Goal: Task Accomplishment & Management: Manage account settings

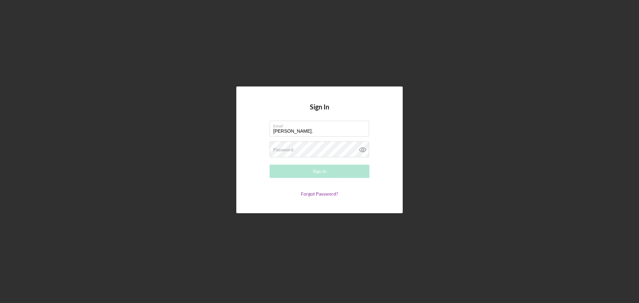
type input "[PERSON_NAME][EMAIL_ADDRESS][PERSON_NAME][DOMAIN_NAME]"
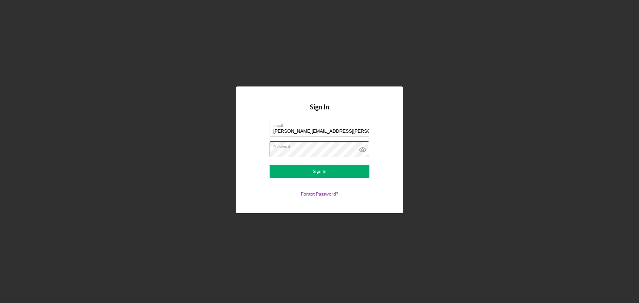
click at [269, 165] on button "Sign In" at bounding box center [319, 171] width 100 height 13
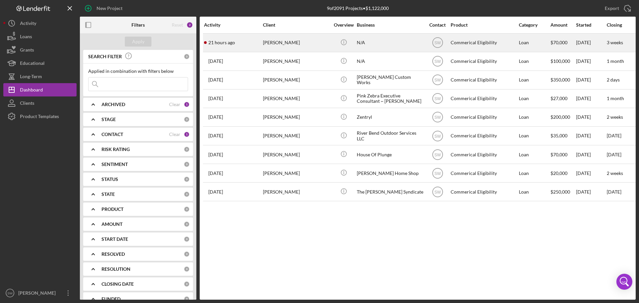
click at [273, 45] on div "[PERSON_NAME]" at bounding box center [296, 43] width 67 height 18
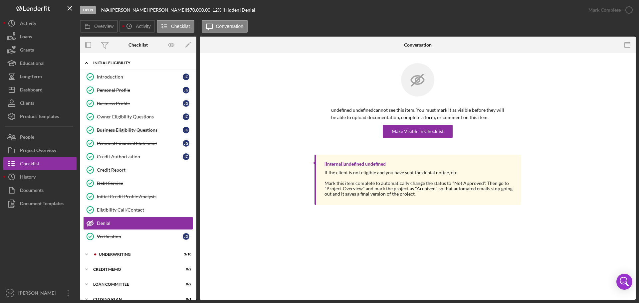
click at [86, 62] on polyline at bounding box center [86, 62] width 2 height 1
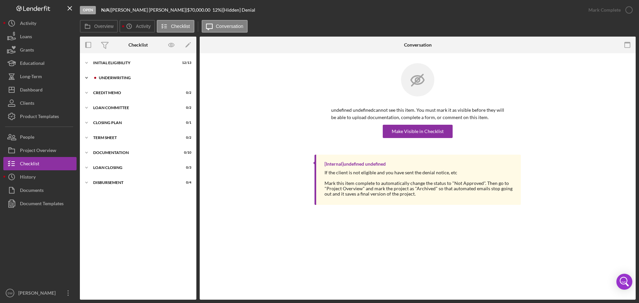
click at [86, 77] on icon "Icon/Expander" at bounding box center [86, 77] width 13 height 13
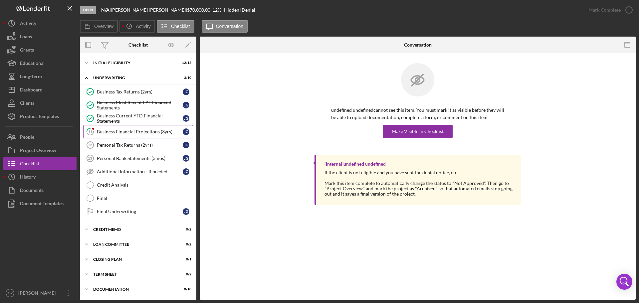
click at [110, 131] on div "Business Financial Projections (3yrs)" at bounding box center [140, 131] width 86 height 5
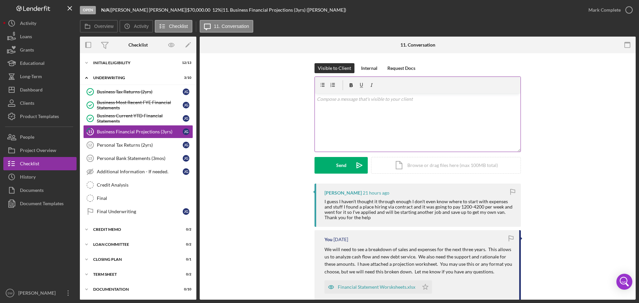
click at [329, 100] on p at bounding box center [418, 98] width 202 height 7
click at [393, 99] on p "Not a problem, and we understand." at bounding box center [418, 98] width 202 height 7
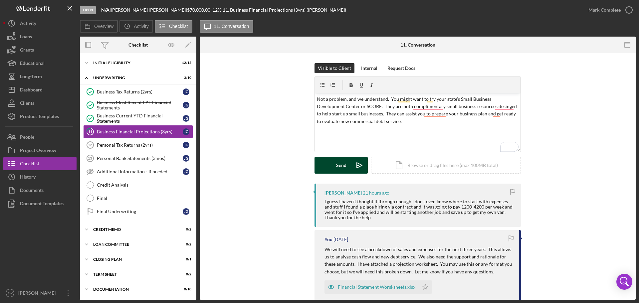
click at [337, 166] on div "Send" at bounding box center [341, 165] width 10 height 17
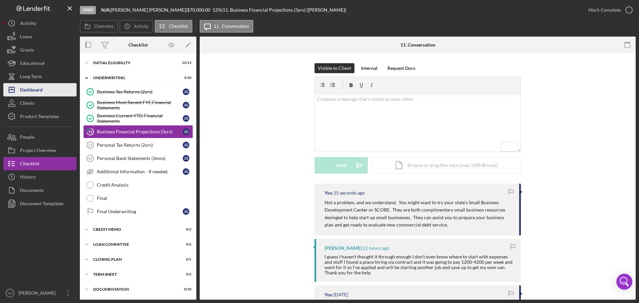
click at [30, 87] on div "Dashboard" at bounding box center [31, 90] width 23 height 15
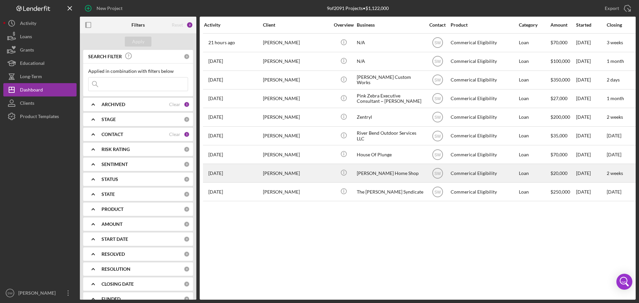
click at [275, 173] on div "[PERSON_NAME]" at bounding box center [296, 173] width 67 height 18
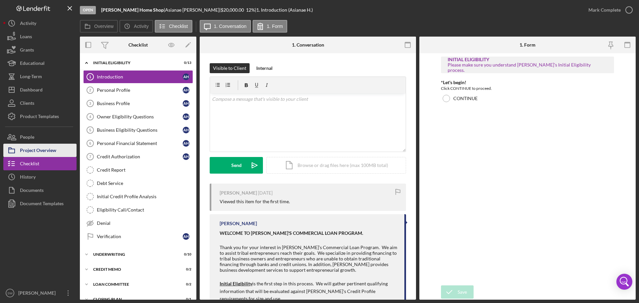
click at [38, 148] on div "Project Overview" at bounding box center [38, 151] width 36 height 15
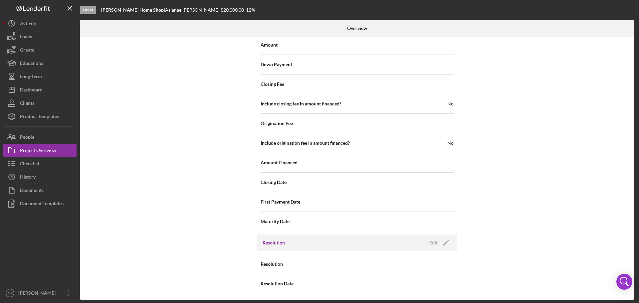
scroll to position [712, 0]
click at [445, 242] on polygon "button" at bounding box center [445, 242] width 5 height 5
click at [396, 264] on div "Select..." at bounding box center [397, 263] width 80 height 15
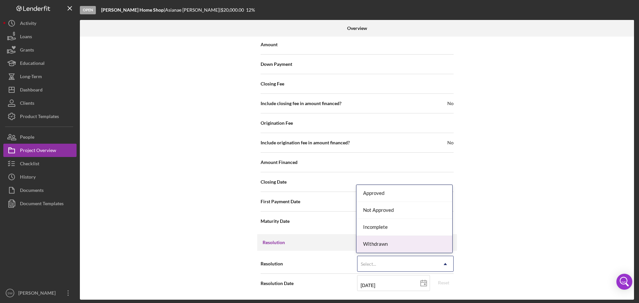
click at [369, 245] on div "Withdrawn" at bounding box center [404, 244] width 96 height 17
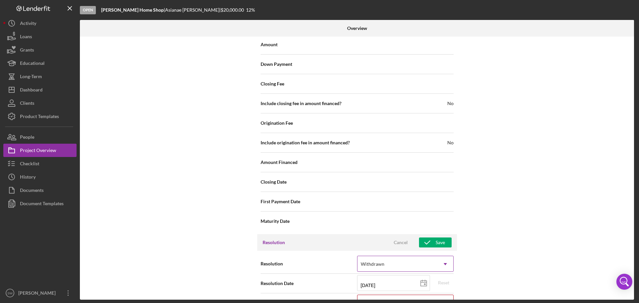
scroll to position [755, 0]
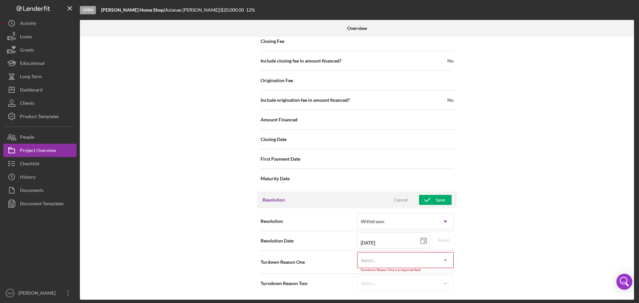
click at [372, 261] on div "Select..." at bounding box center [368, 260] width 15 height 5
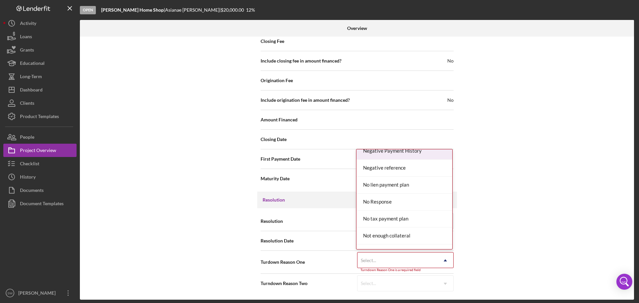
scroll to position [499, 0]
click at [371, 201] on div "No Response" at bounding box center [404, 201] width 96 height 17
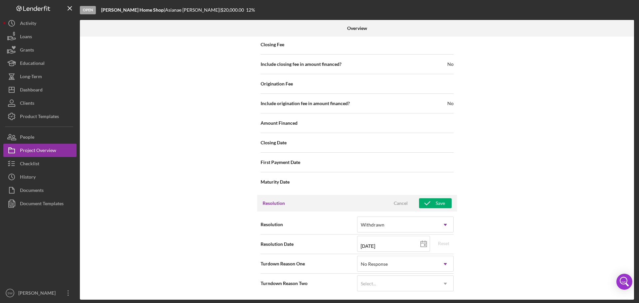
scroll to position [752, 0]
click at [435, 203] on div "Save" at bounding box center [439, 203] width 9 height 10
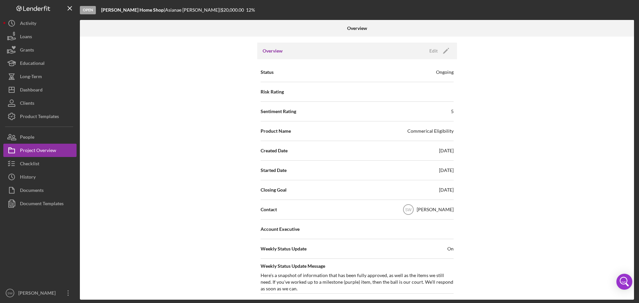
scroll to position [0, 0]
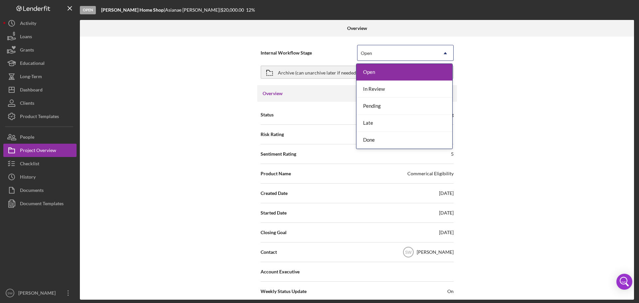
click at [448, 54] on icon "Icon/Dropdown Arrow" at bounding box center [445, 53] width 16 height 16
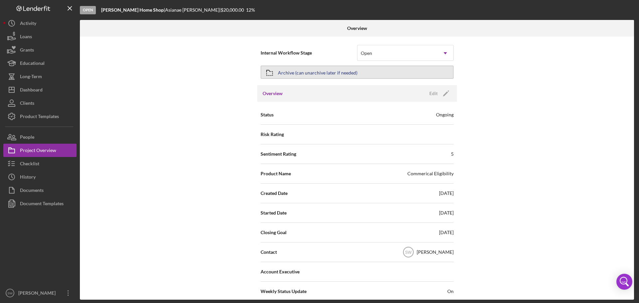
click at [310, 74] on div "Archive (can unarchive later if needed)" at bounding box center [317, 72] width 79 height 12
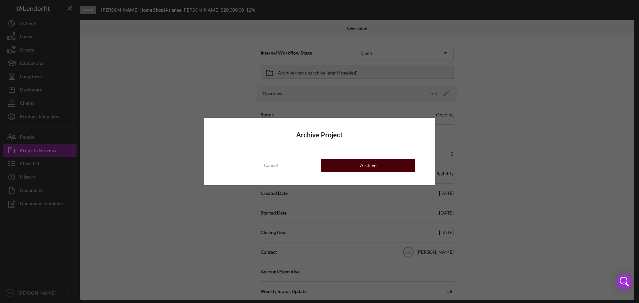
click at [366, 164] on div "Archive" at bounding box center [368, 165] width 16 height 13
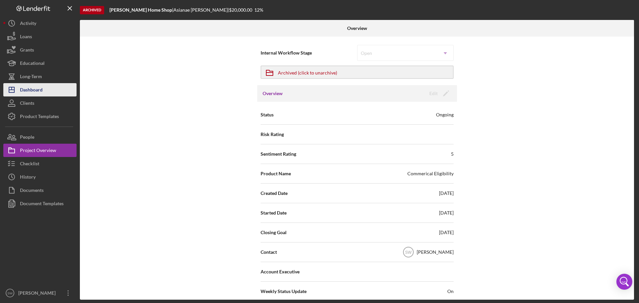
click at [28, 89] on div "Dashboard" at bounding box center [31, 90] width 23 height 15
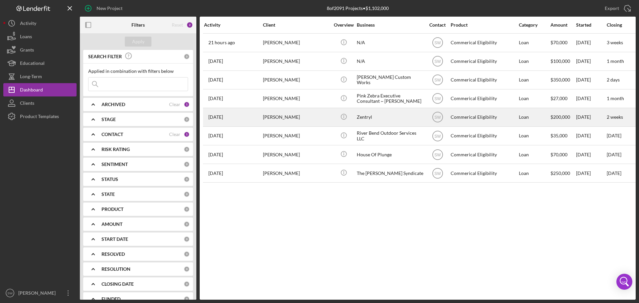
click at [270, 116] on div "[PERSON_NAME]" at bounding box center [296, 117] width 67 height 18
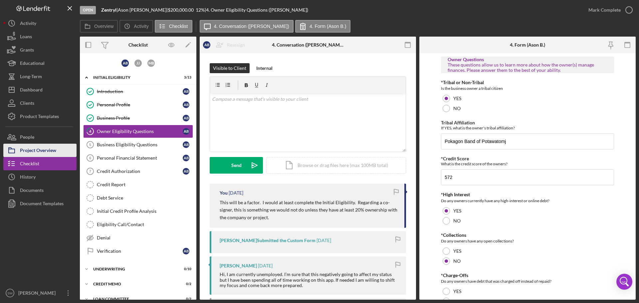
click at [39, 150] on div "Project Overview" at bounding box center [38, 151] width 36 height 15
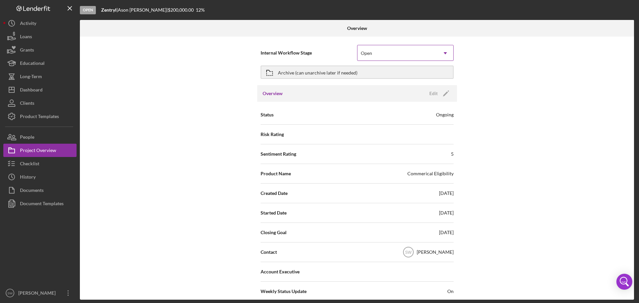
click at [384, 55] on div "Open" at bounding box center [397, 53] width 80 height 15
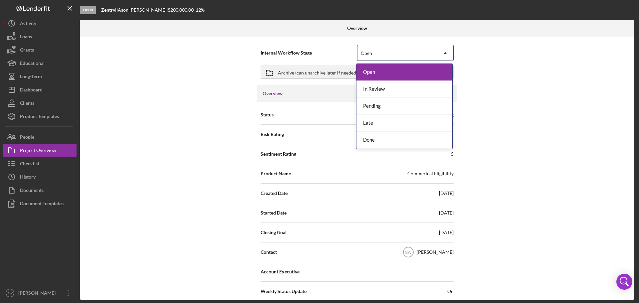
click at [383, 54] on div "Open" at bounding box center [397, 53] width 80 height 15
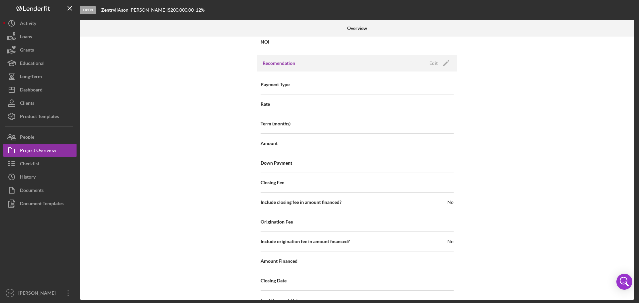
scroll to position [712, 0]
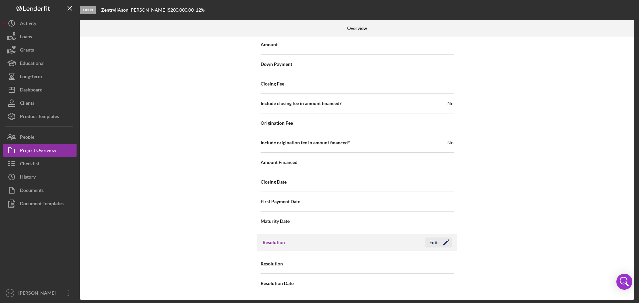
click at [444, 246] on icon "Icon/Edit" at bounding box center [445, 242] width 17 height 17
click at [368, 265] on div "Select..." at bounding box center [368, 263] width 15 height 5
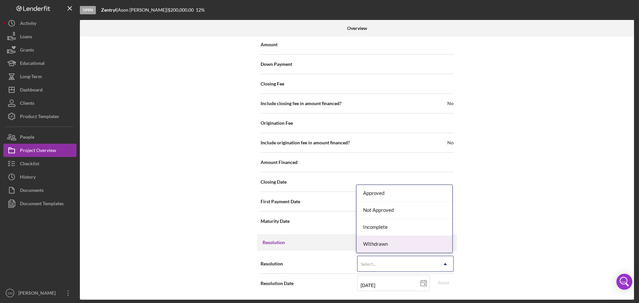
click at [375, 244] on div "Withdrawn" at bounding box center [404, 244] width 96 height 17
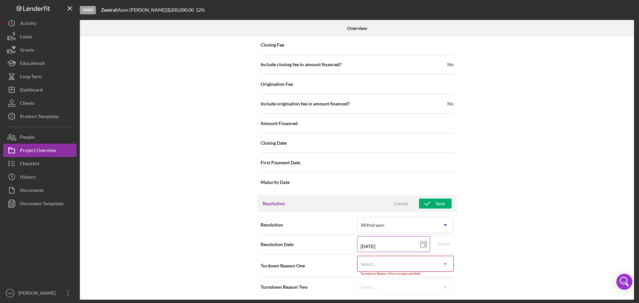
scroll to position [755, 0]
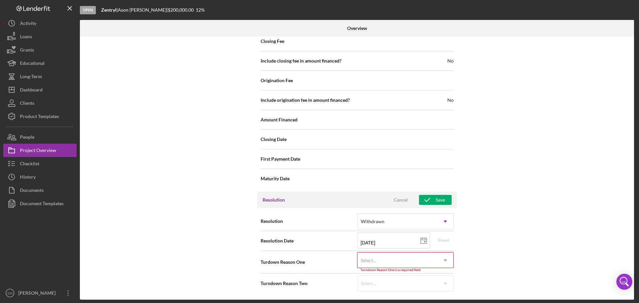
click at [374, 258] on div "Select..." at bounding box center [368, 260] width 15 height 5
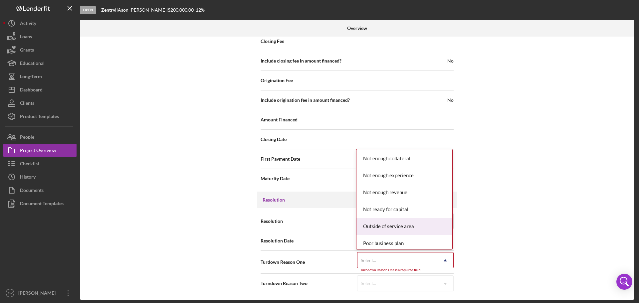
scroll to position [566, 0]
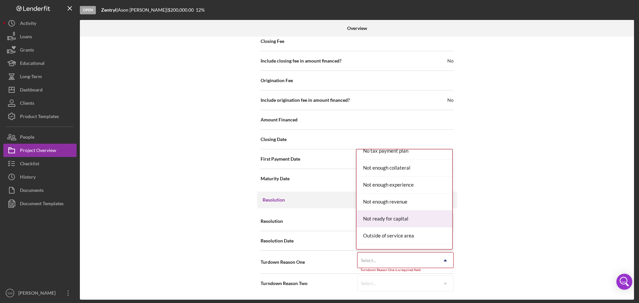
click at [376, 216] on div "Not ready for capital" at bounding box center [404, 219] width 96 height 17
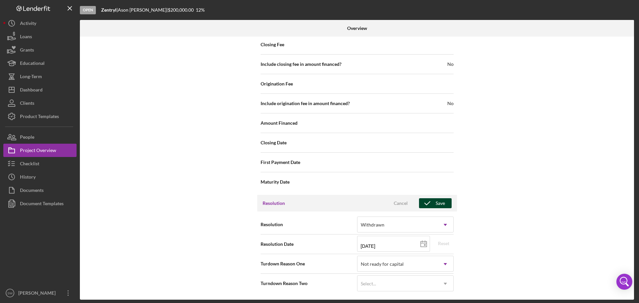
click at [433, 205] on icon "button" at bounding box center [427, 203] width 17 height 17
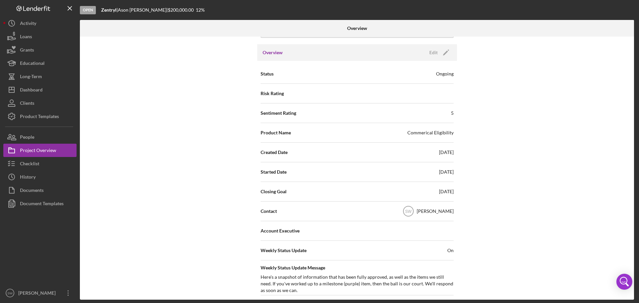
scroll to position [0, 0]
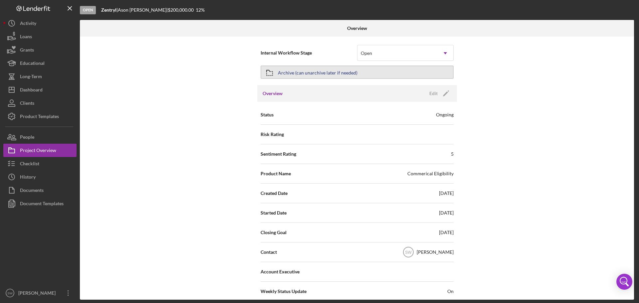
click at [277, 70] on button "Archive (can unarchive later if needed)" at bounding box center [356, 72] width 193 height 13
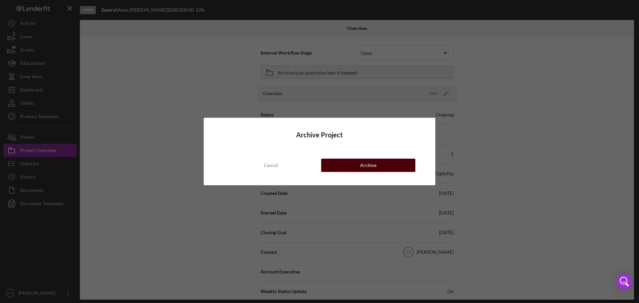
click at [366, 164] on div "Archive" at bounding box center [368, 165] width 16 height 13
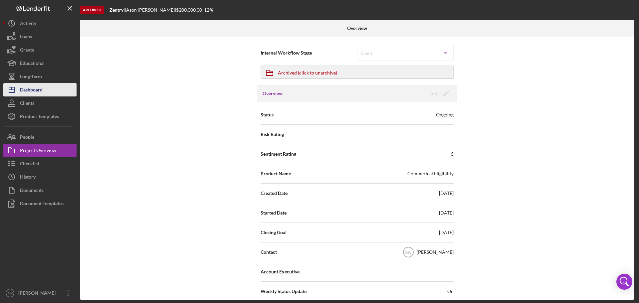
click at [29, 91] on div "Dashboard" at bounding box center [31, 90] width 23 height 15
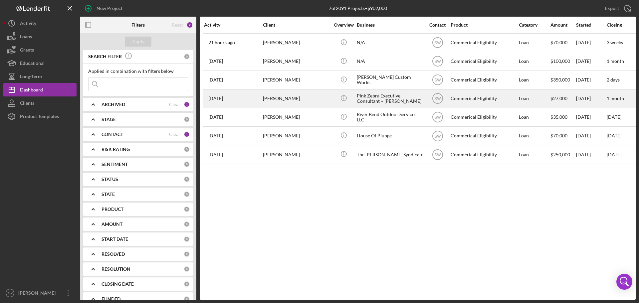
click at [274, 97] on div "[PERSON_NAME]" at bounding box center [296, 99] width 67 height 18
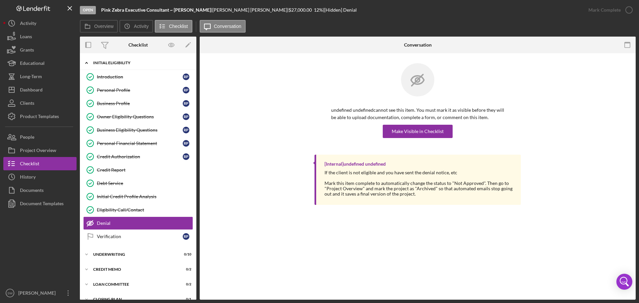
click at [86, 64] on icon "Icon/Expander" at bounding box center [86, 62] width 13 height 13
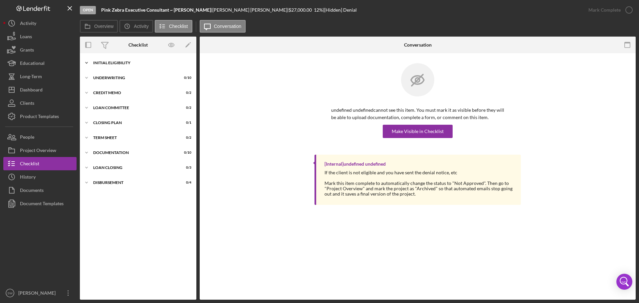
click at [86, 64] on icon "Icon/Expander" at bounding box center [86, 62] width 13 height 13
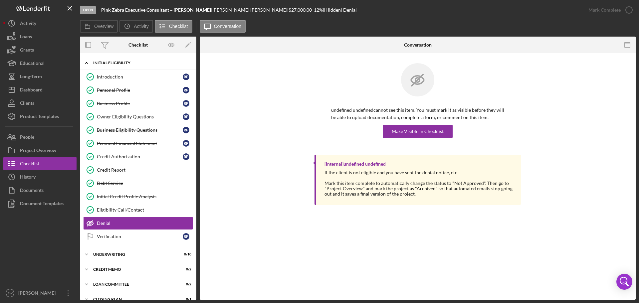
scroll to position [47, 0]
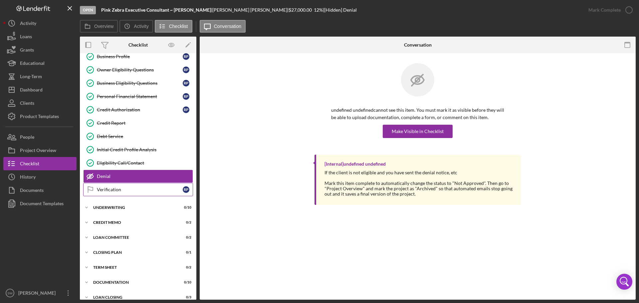
click at [106, 190] on div "Verification" at bounding box center [140, 189] width 86 height 5
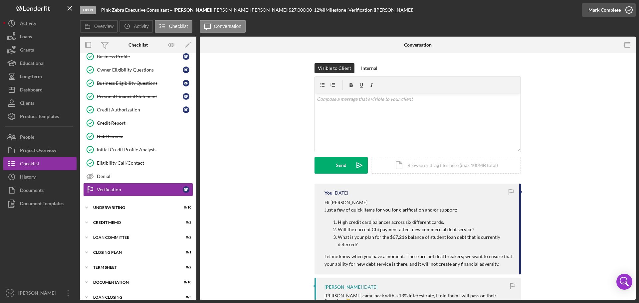
click at [629, 11] on icon "button" at bounding box center [628, 10] width 17 height 17
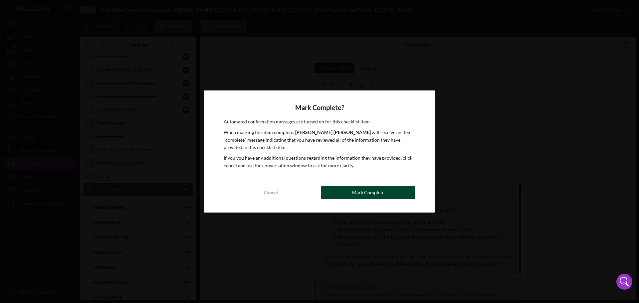
click at [364, 190] on div "Mark Complete" at bounding box center [368, 192] width 32 height 13
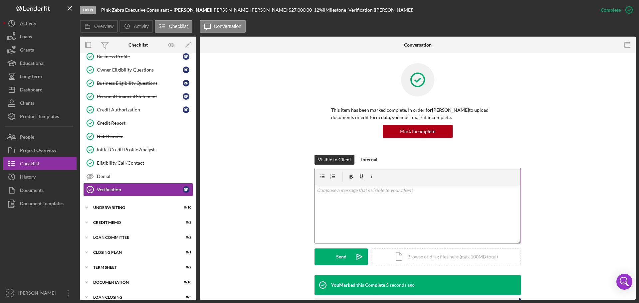
click at [328, 193] on p at bounding box center [418, 190] width 202 height 7
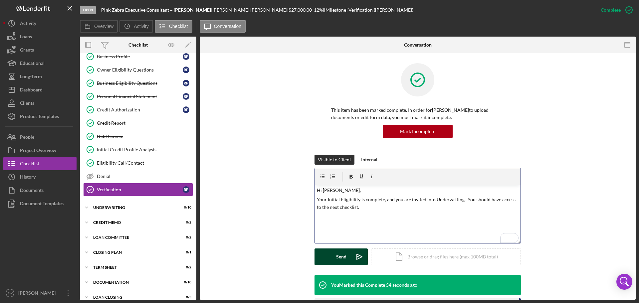
click at [336, 256] on div "Send" at bounding box center [341, 256] width 10 height 17
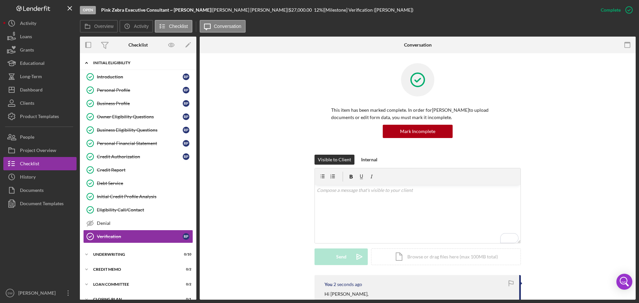
click at [85, 65] on icon "Icon/Expander" at bounding box center [86, 62] width 13 height 13
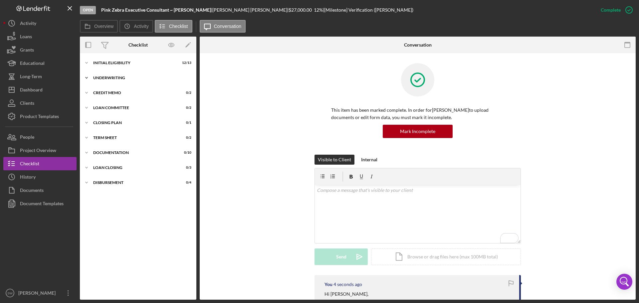
click at [87, 78] on icon "Icon/Expander" at bounding box center [86, 77] width 13 height 13
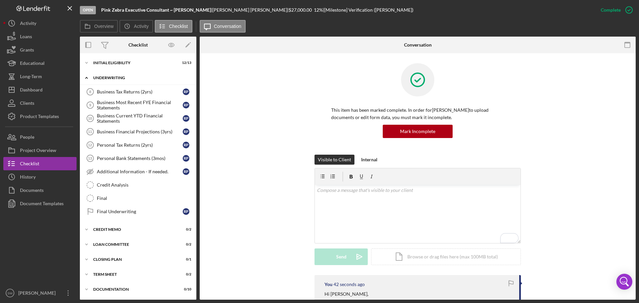
click at [88, 77] on icon "Icon/Expander" at bounding box center [86, 77] width 13 height 13
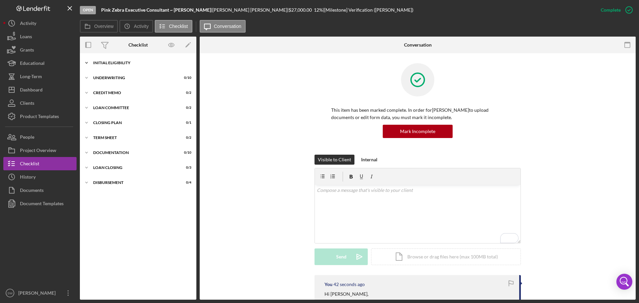
click at [89, 61] on icon "Icon/Expander" at bounding box center [86, 62] width 13 height 13
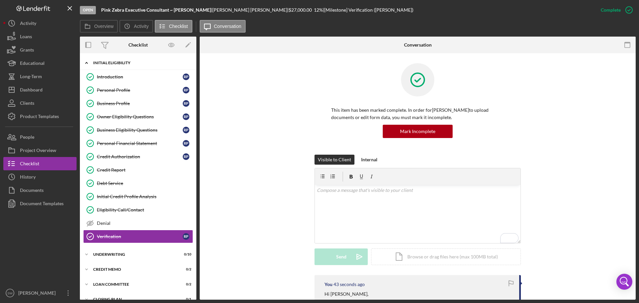
scroll to position [60, 0]
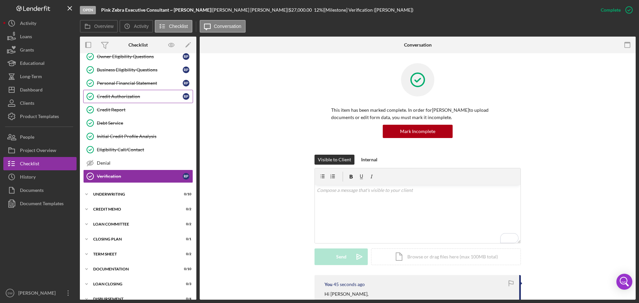
click at [108, 96] on div "Credit Authorization" at bounding box center [140, 96] width 86 height 5
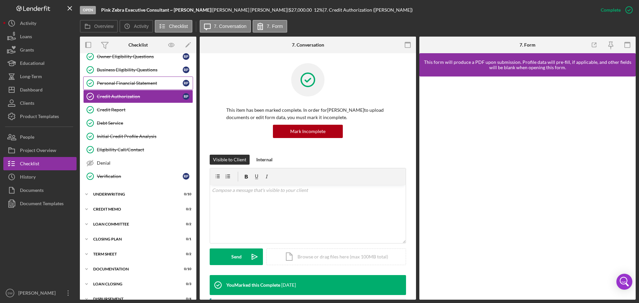
click at [107, 81] on div "Personal Financial Statement" at bounding box center [140, 82] width 86 height 5
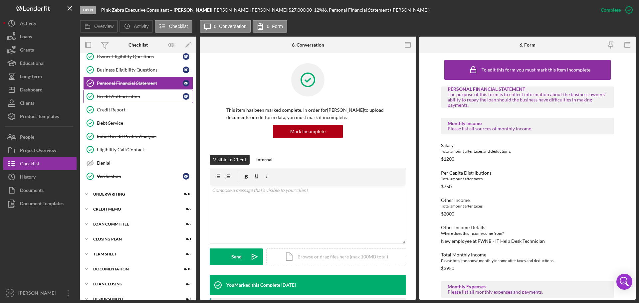
click at [108, 96] on div "Credit Authorization" at bounding box center [140, 96] width 86 height 5
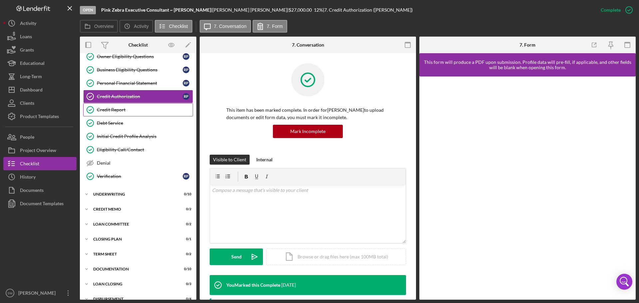
click at [106, 110] on div "Credit Report" at bounding box center [145, 109] width 96 height 5
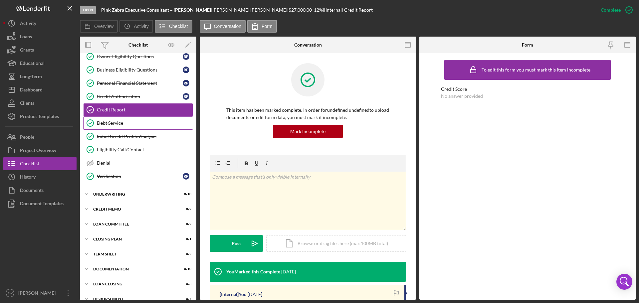
click at [106, 124] on div "Debt Service" at bounding box center [145, 122] width 96 height 5
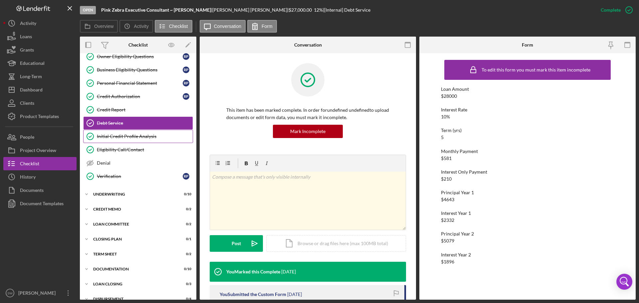
click at [109, 135] on div "Initial Credit Profile Analysis" at bounding box center [145, 136] width 96 height 5
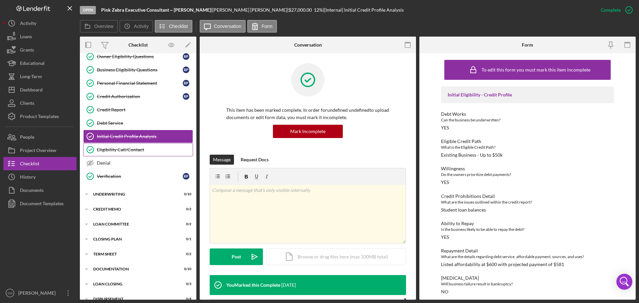
click at [106, 149] on div "Eligibility Call/Contact" at bounding box center [145, 149] width 96 height 5
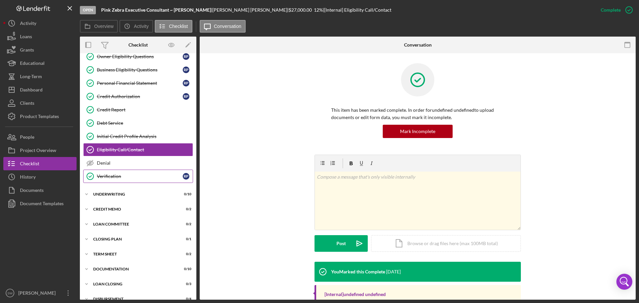
click at [104, 178] on div "Verification" at bounding box center [140, 176] width 86 height 5
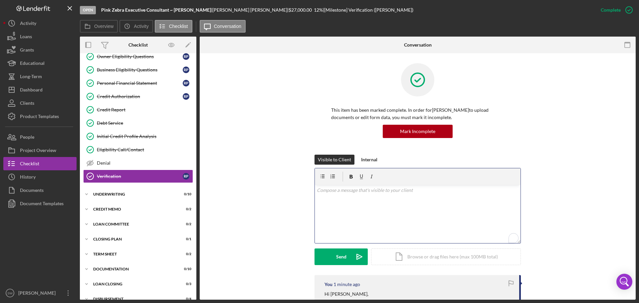
click at [331, 191] on p "To enrich screen reader interactions, please activate Accessibility in Grammarl…" at bounding box center [418, 190] width 202 height 7
click at [342, 254] on div "Send" at bounding box center [341, 256] width 10 height 17
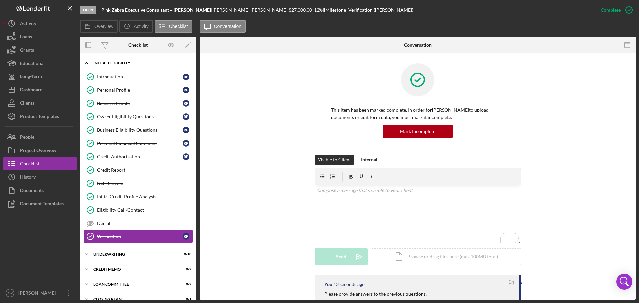
click at [89, 63] on icon "Icon/Expander" at bounding box center [86, 62] width 13 height 13
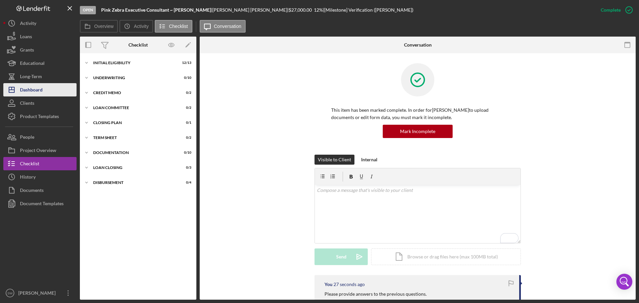
click at [30, 89] on div "Dashboard" at bounding box center [31, 90] width 23 height 15
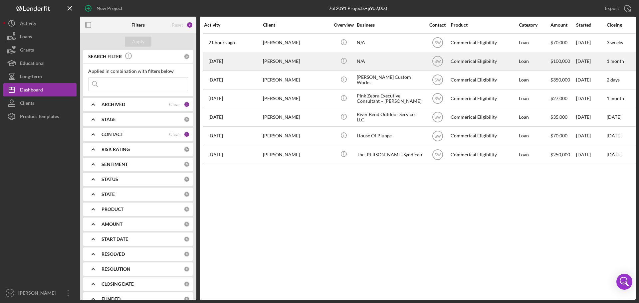
click at [267, 60] on div "[PERSON_NAME]" at bounding box center [296, 62] width 67 height 18
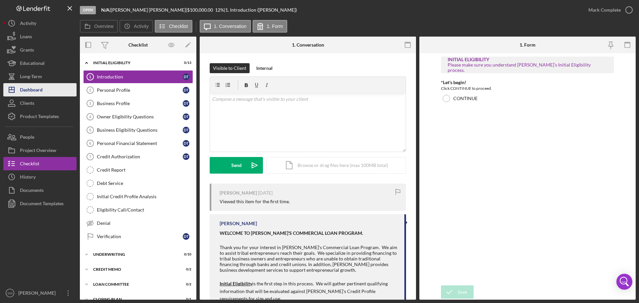
click at [22, 91] on div "Dashboard" at bounding box center [31, 90] width 23 height 15
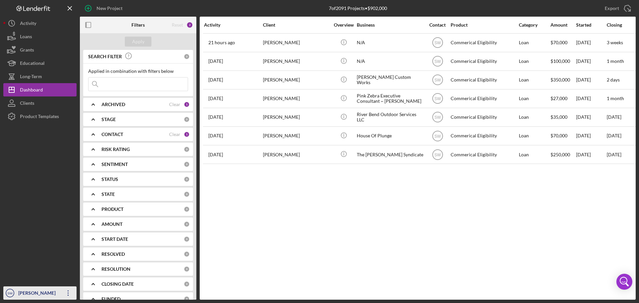
click at [25, 293] on div "[PERSON_NAME]" at bounding box center [38, 293] width 43 height 15
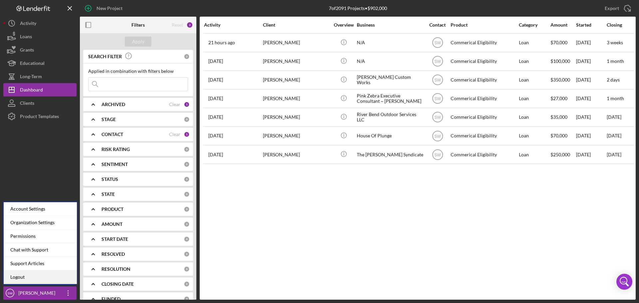
click at [18, 276] on link "Logout" at bounding box center [40, 277] width 73 height 14
